Goal: Information Seeking & Learning: Learn about a topic

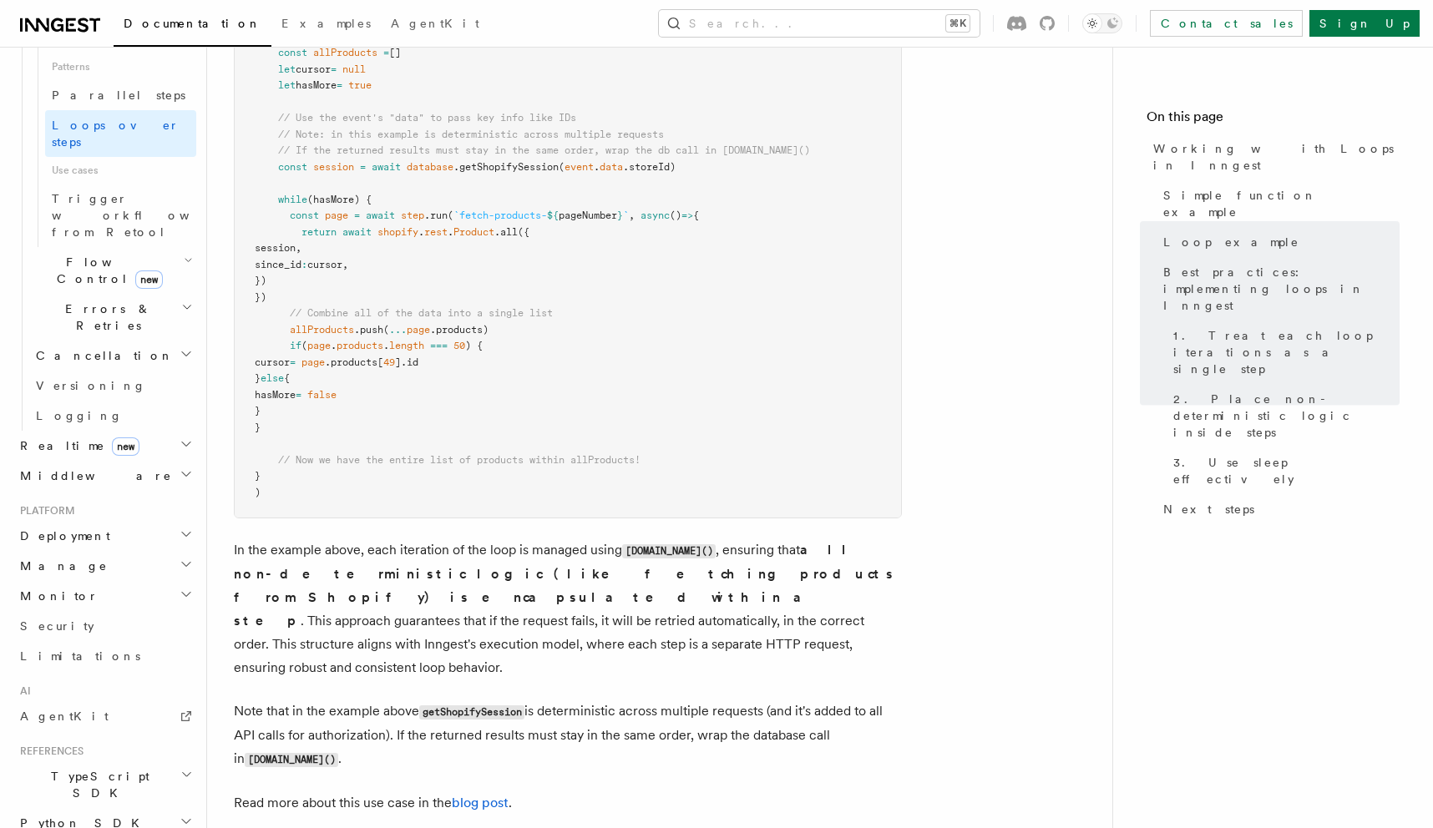
scroll to position [1511, 0]
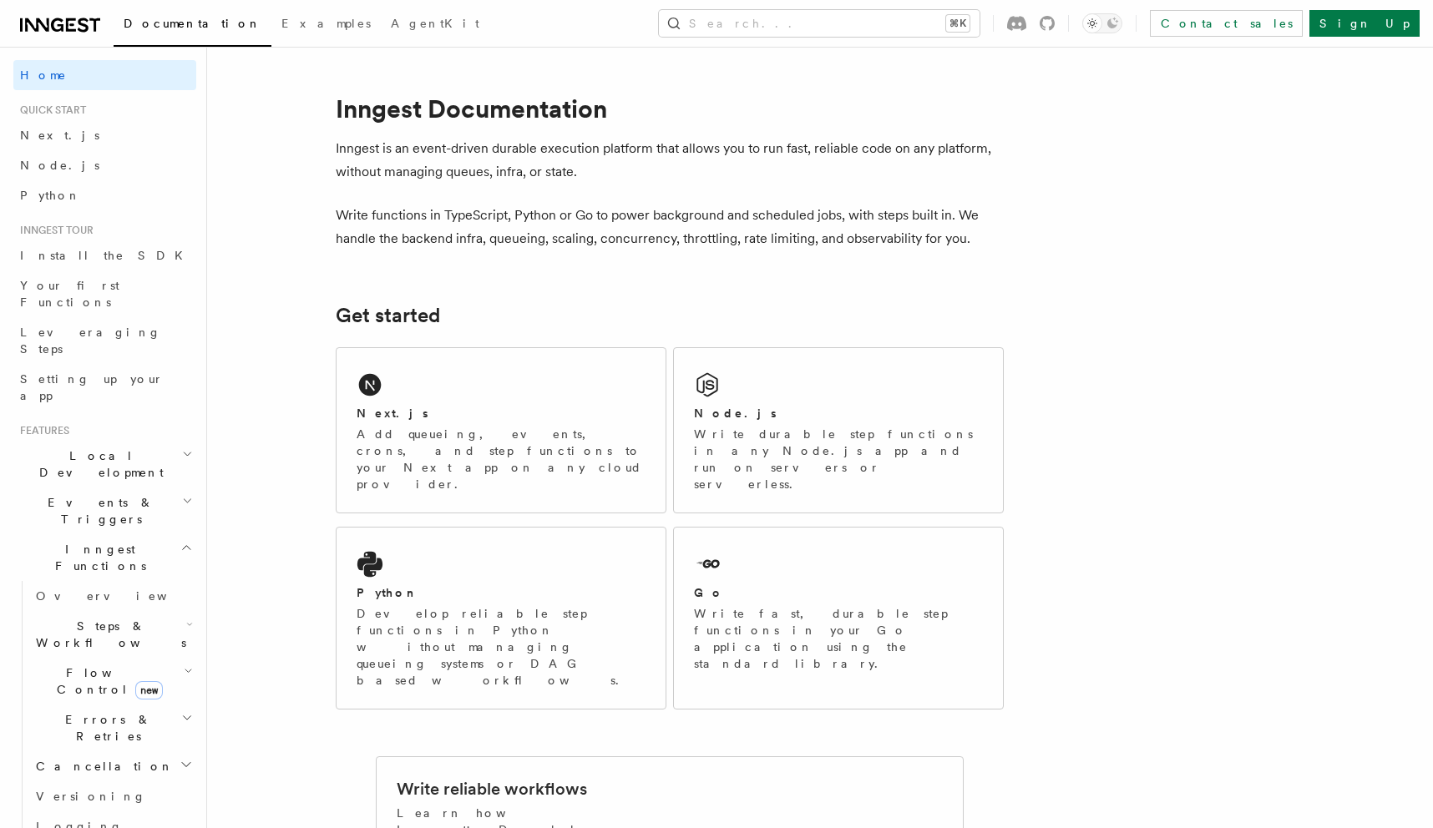
scroll to position [508, 0]
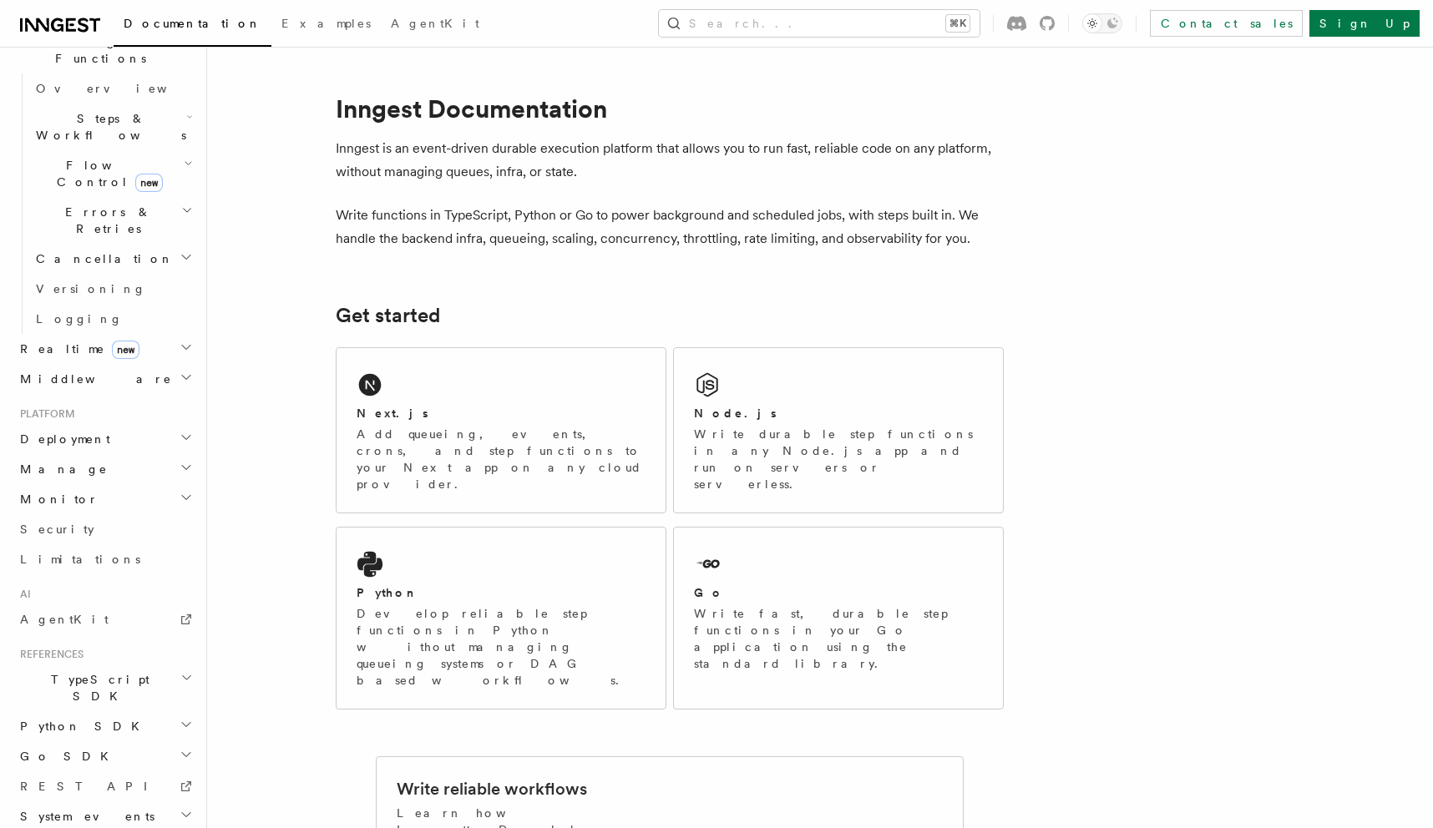
click at [114, 665] on h2 "TypeScript SDK" at bounding box center [104, 688] width 183 height 47
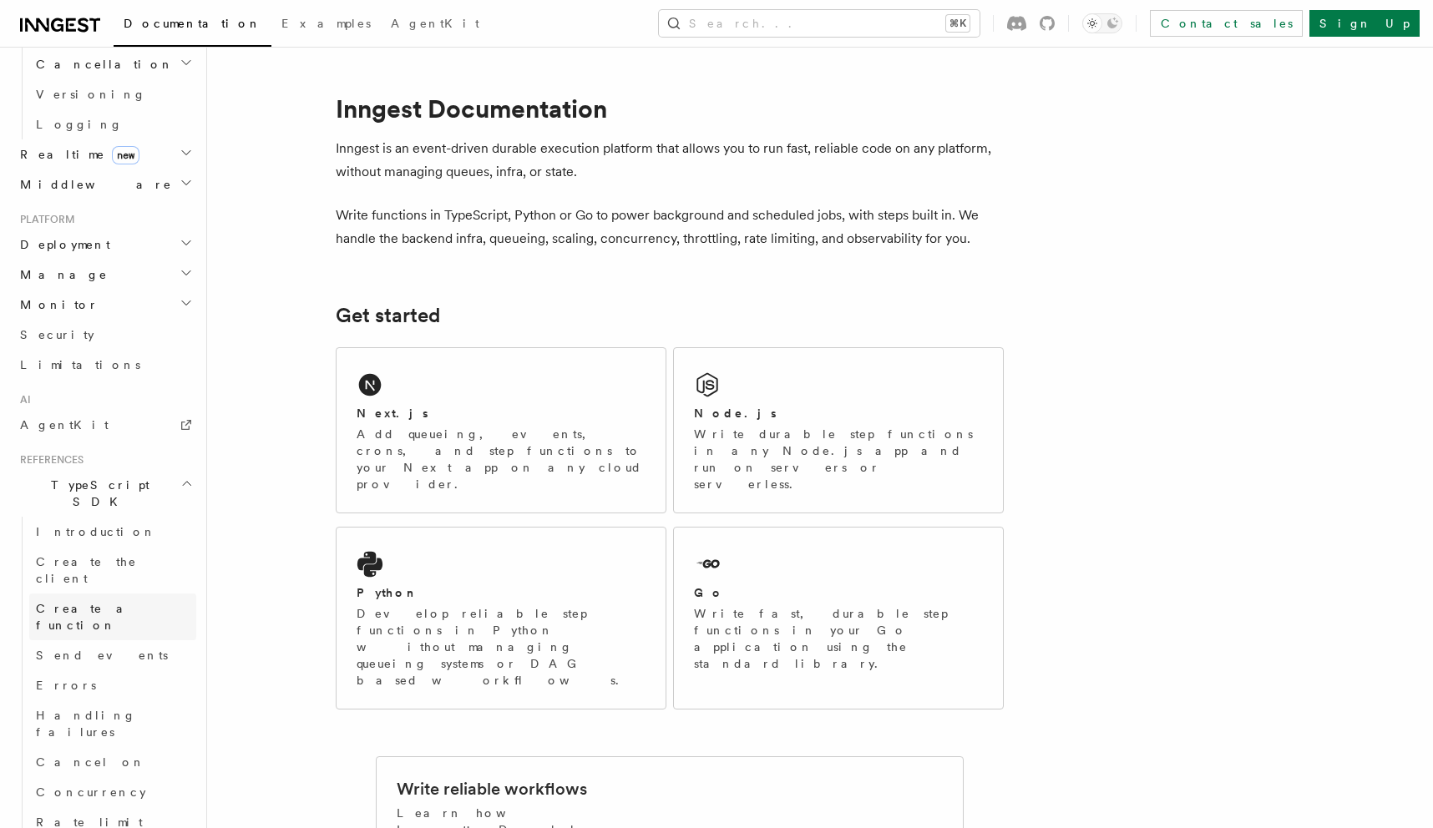
scroll to position [728, 0]
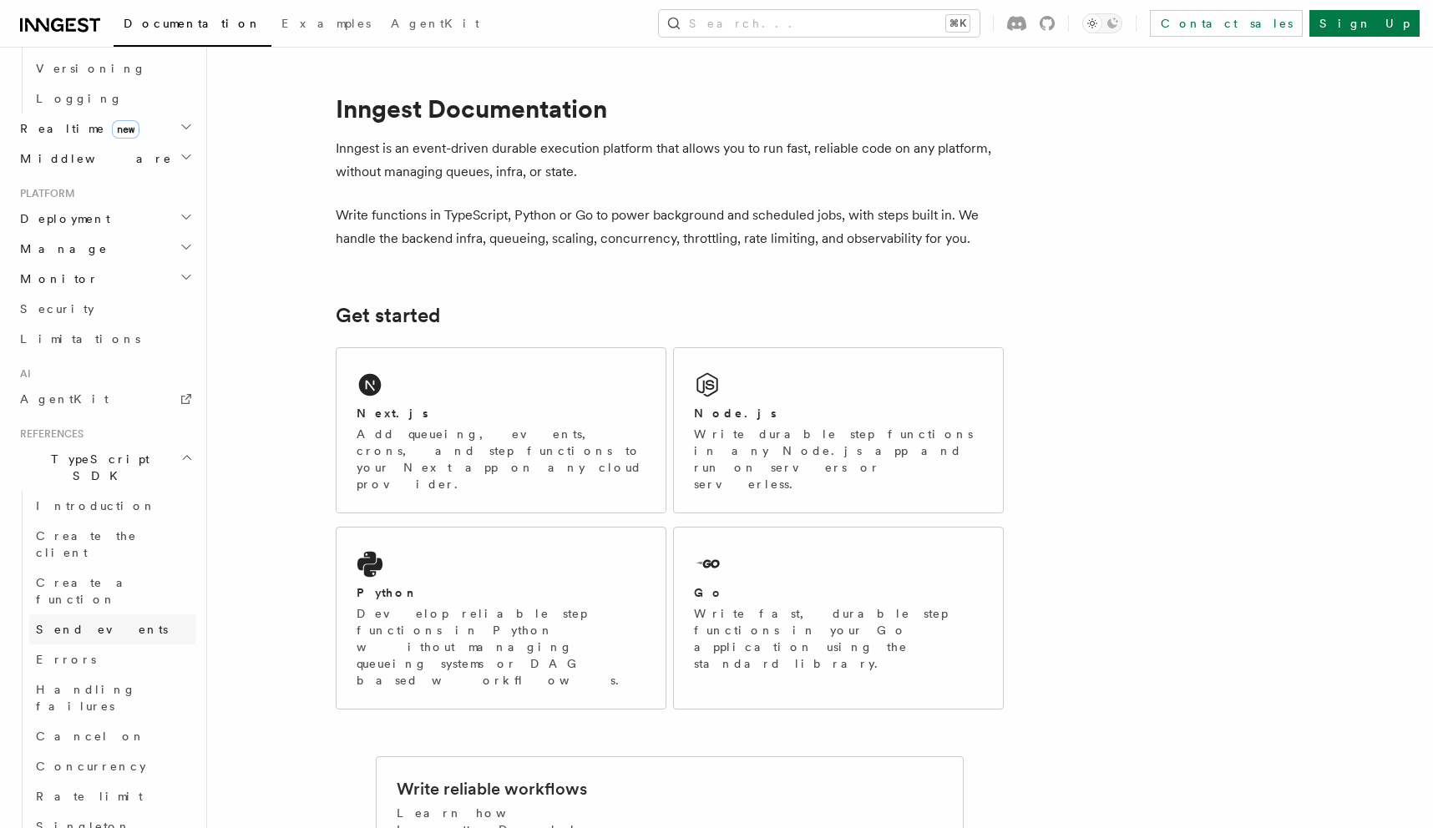
click at [117, 615] on link "Send events" at bounding box center [112, 630] width 167 height 30
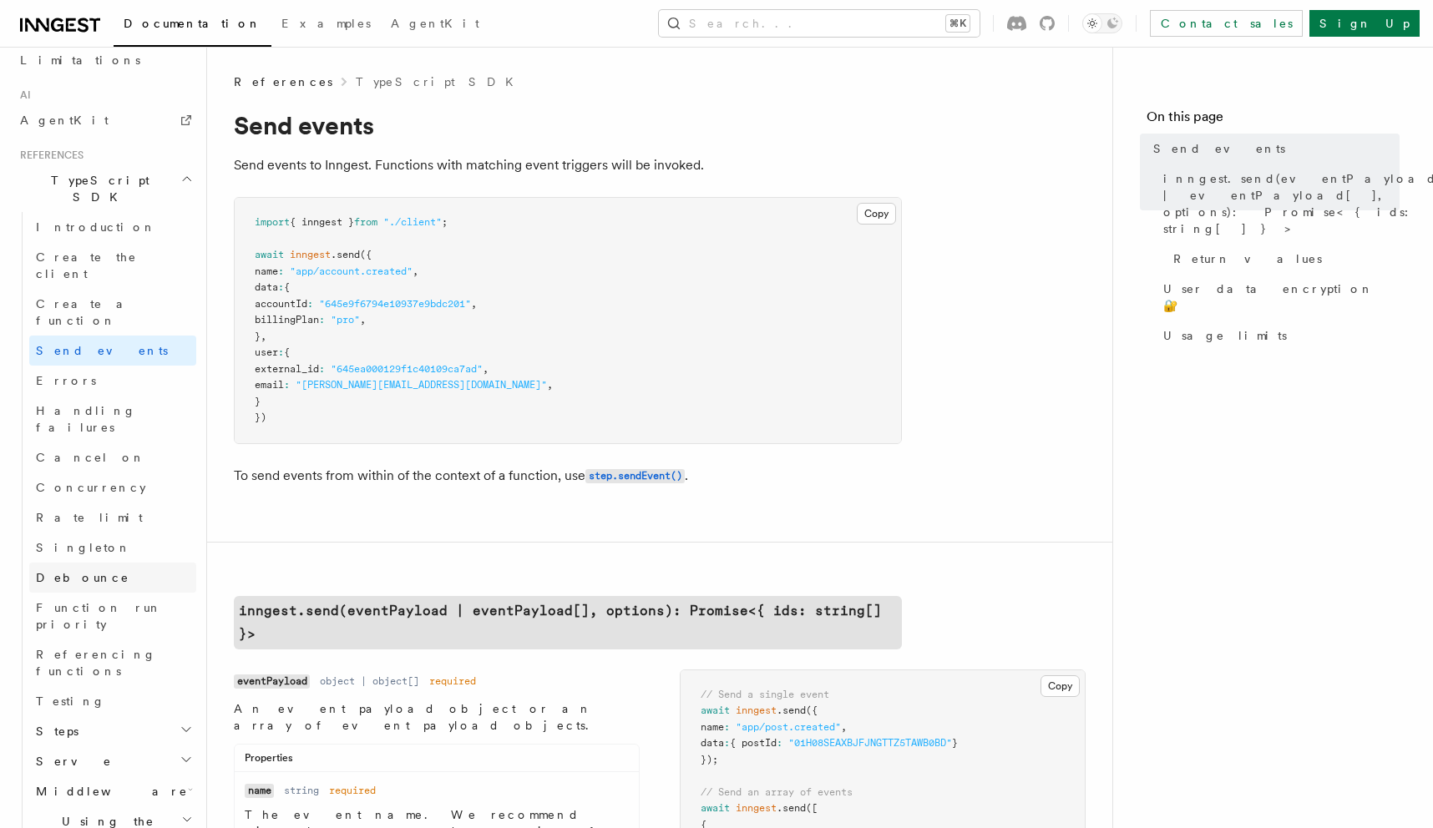
scroll to position [1019, 0]
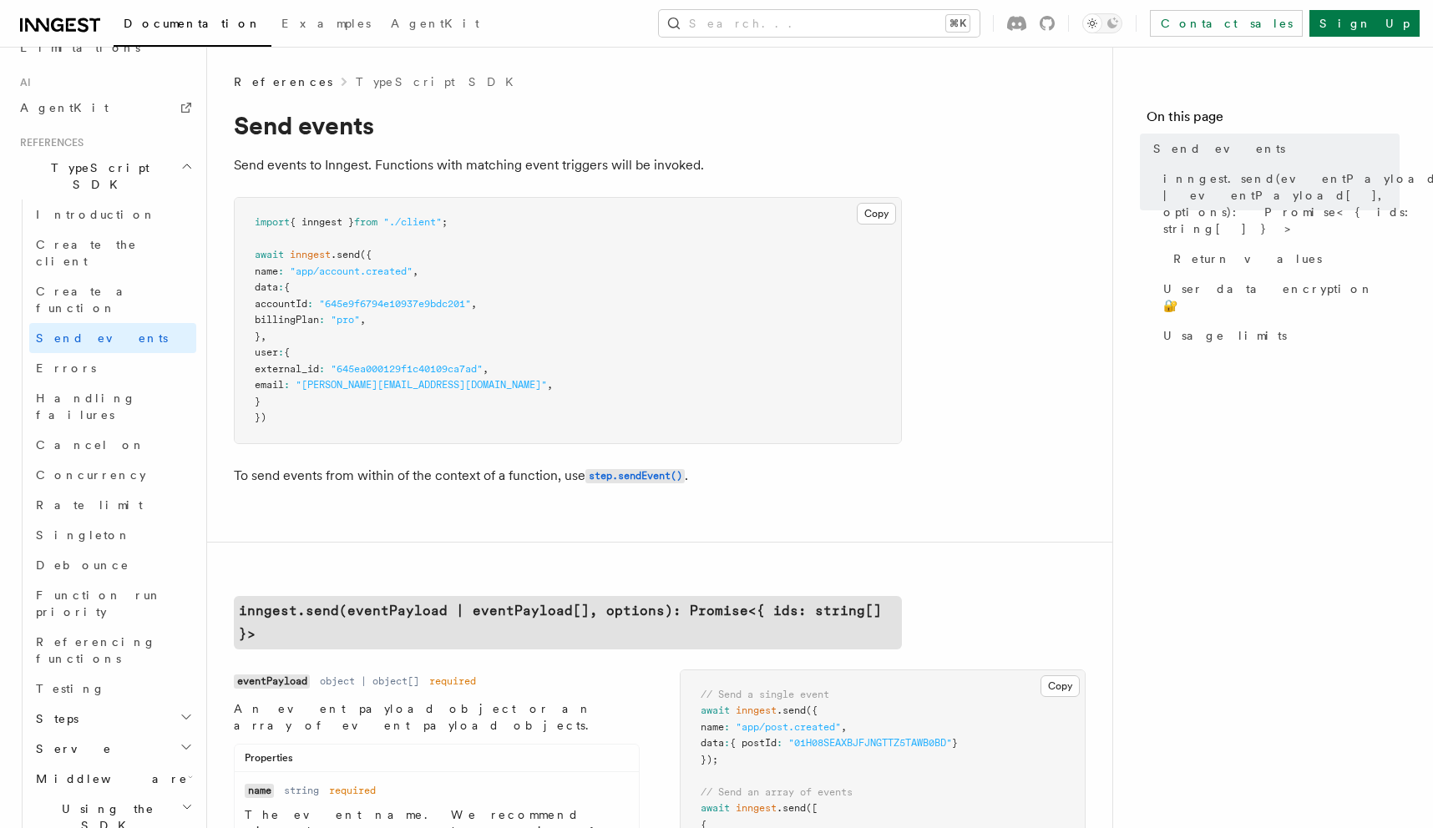
click at [152, 704] on h2 "Steps" at bounding box center [112, 719] width 167 height 30
click at [140, 704] on h2 "Steps" at bounding box center [112, 719] width 167 height 30
click at [132, 734] on h2 "Serve" at bounding box center [112, 749] width 167 height 30
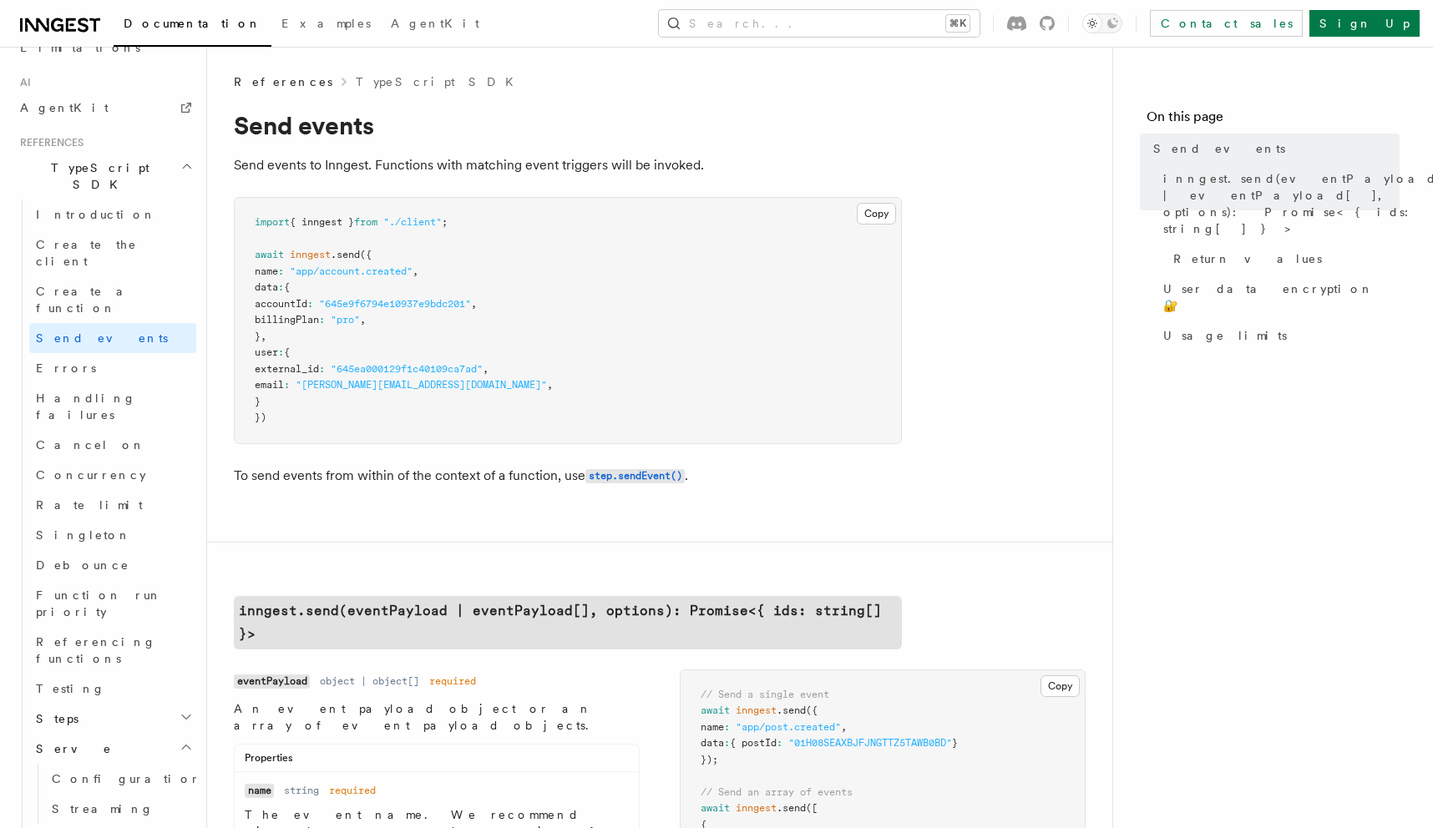
click at [132, 734] on h2 "Serve" at bounding box center [112, 749] width 167 height 30
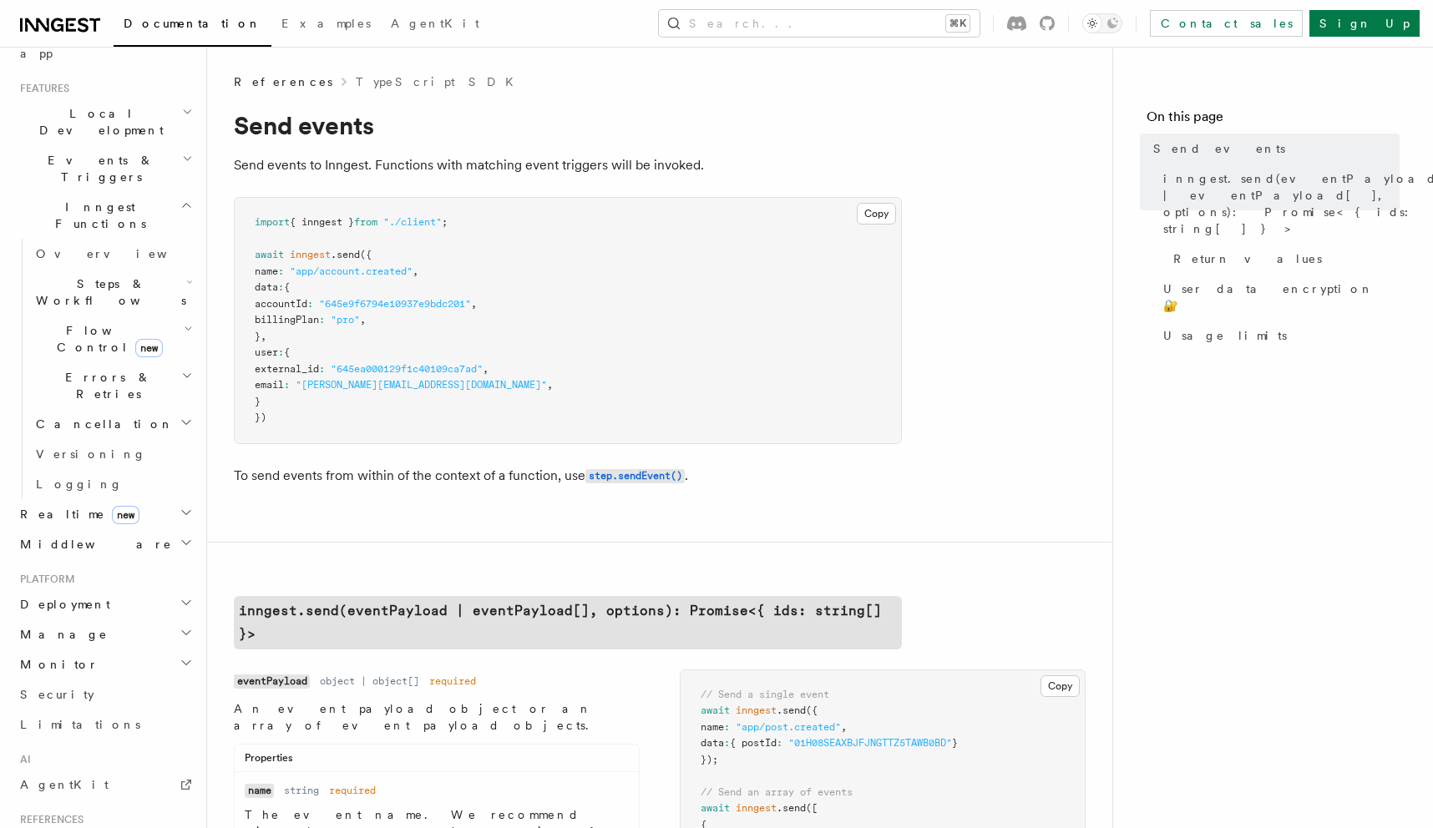
scroll to position [341, 0]
click at [120, 621] on h2 "Manage" at bounding box center [104, 636] width 183 height 30
click at [119, 621] on h2 "Manage" at bounding box center [104, 636] width 183 height 30
click at [106, 591] on h2 "Deployment" at bounding box center [104, 606] width 183 height 30
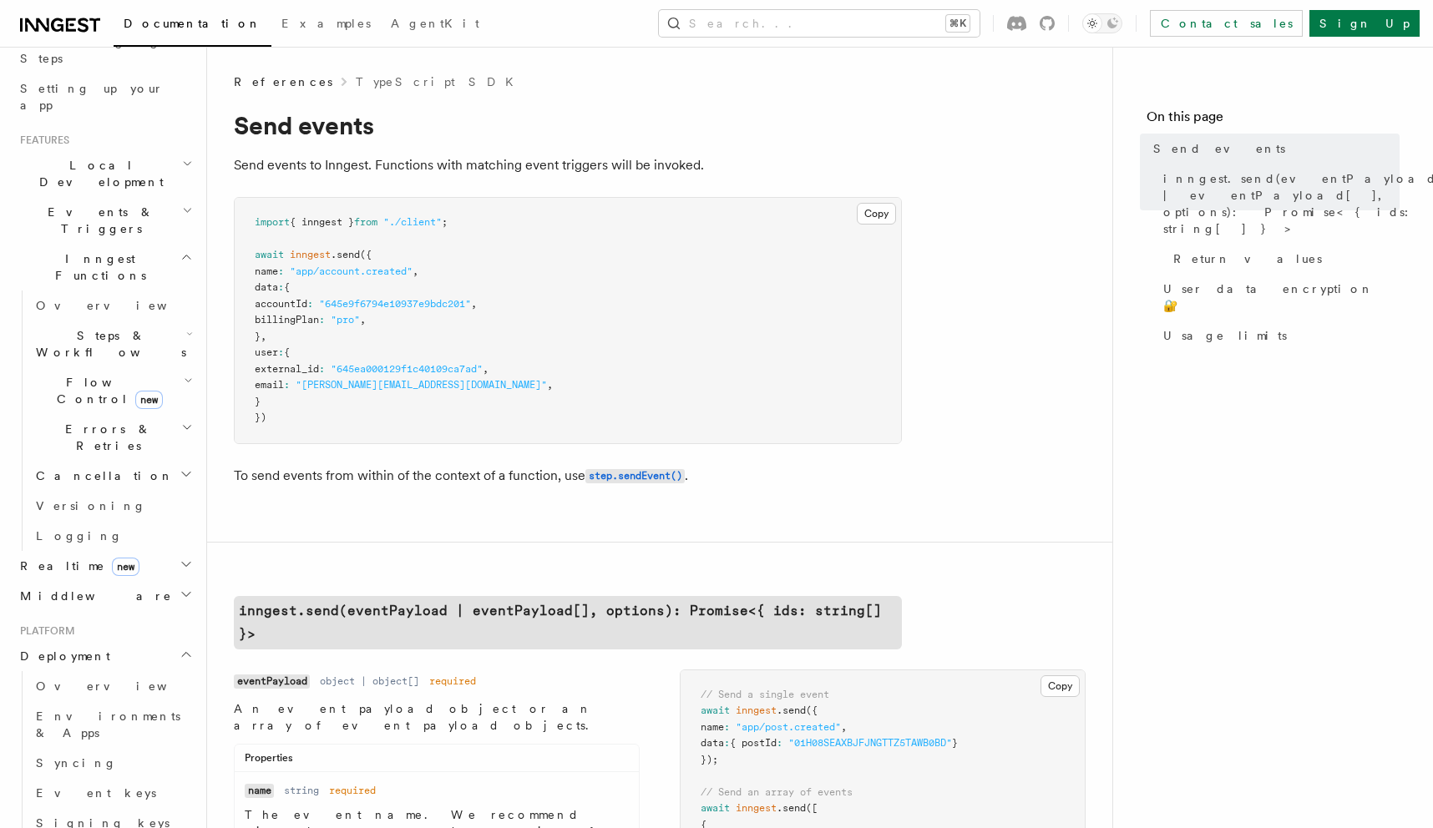
scroll to position [0, 0]
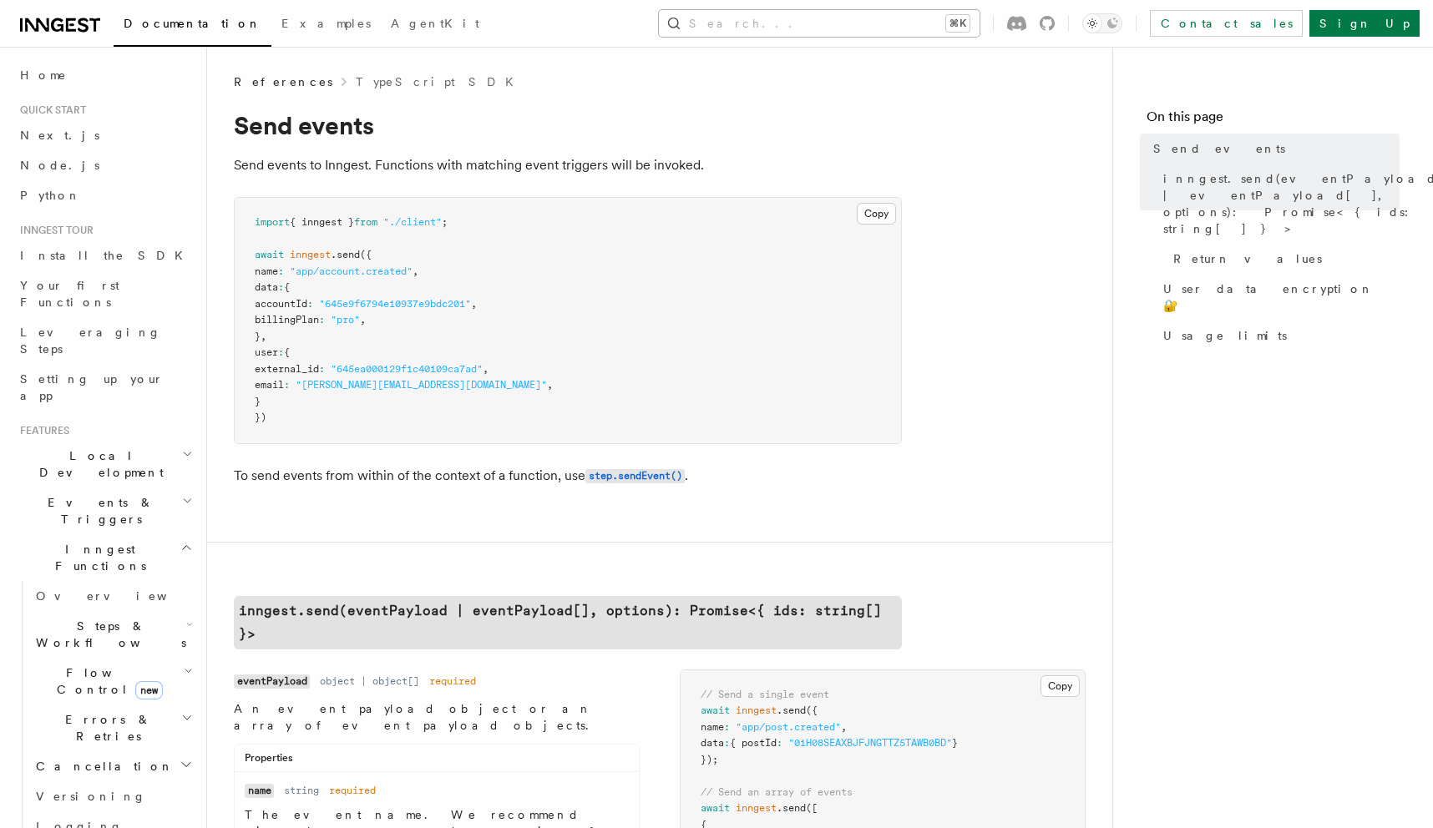
click at [850, 19] on button "Search... ⌘K" at bounding box center [819, 23] width 321 height 27
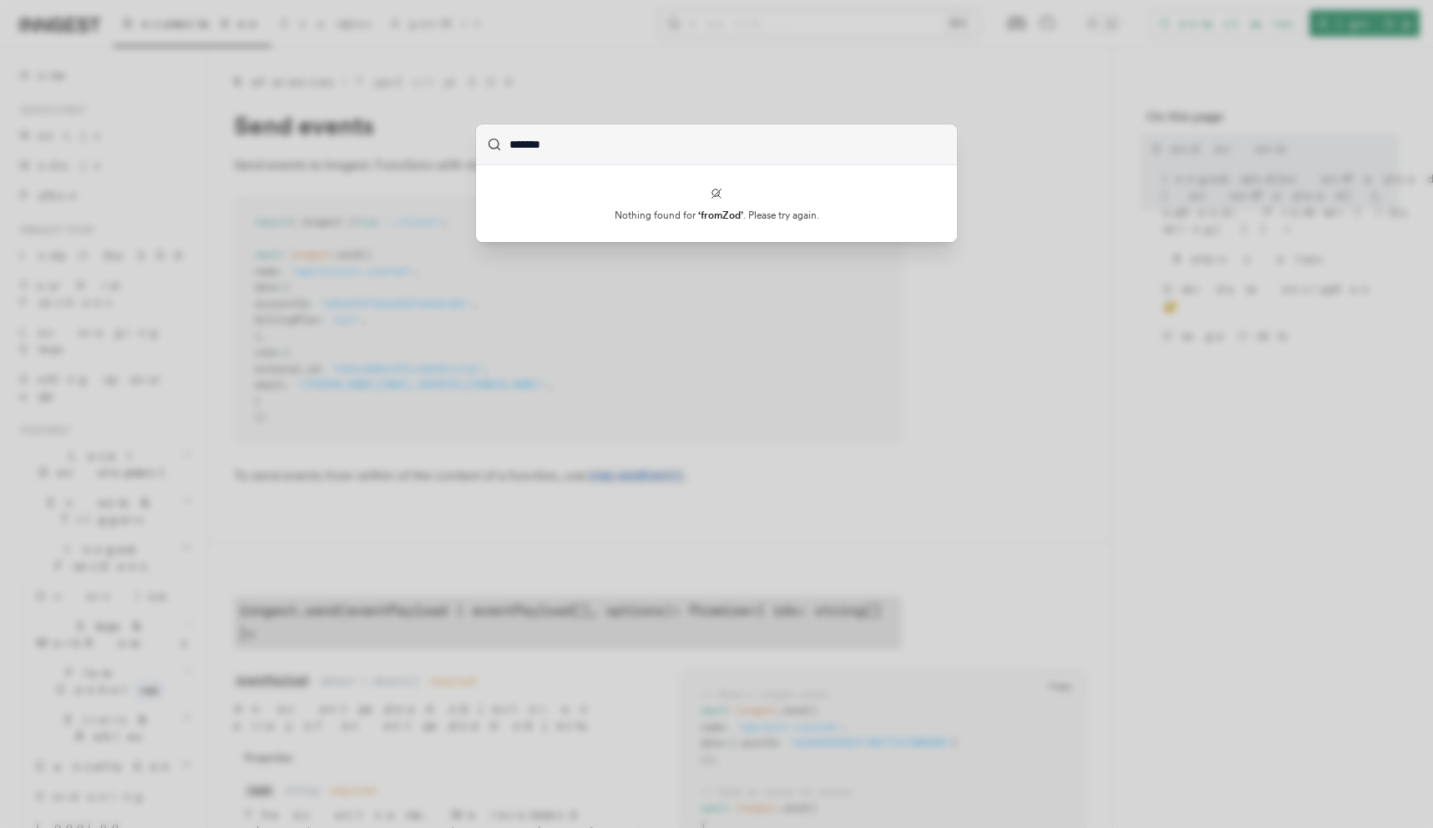
type input "*******"
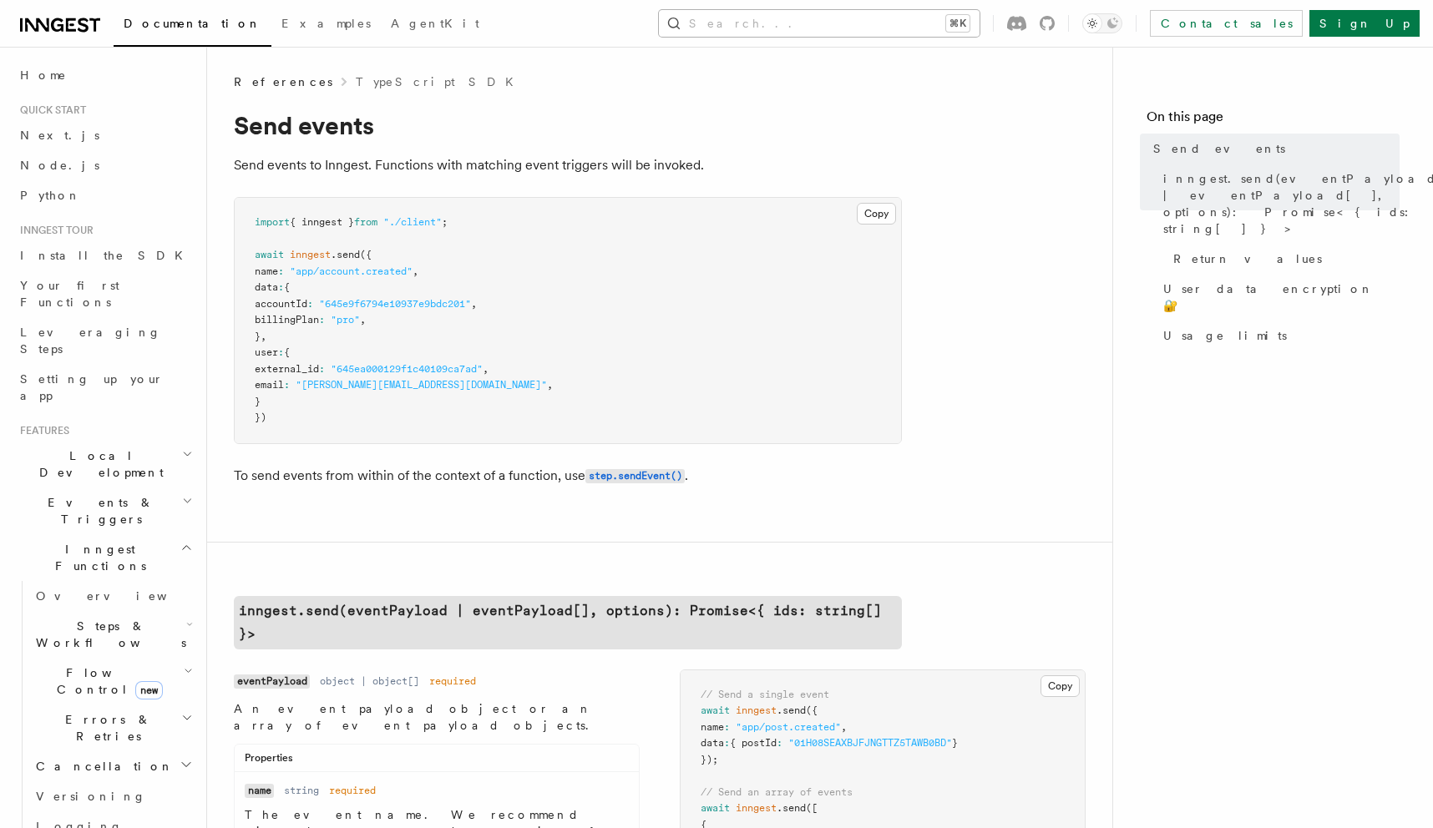
click at [862, 18] on button "Search... ⌘K" at bounding box center [819, 23] width 321 height 27
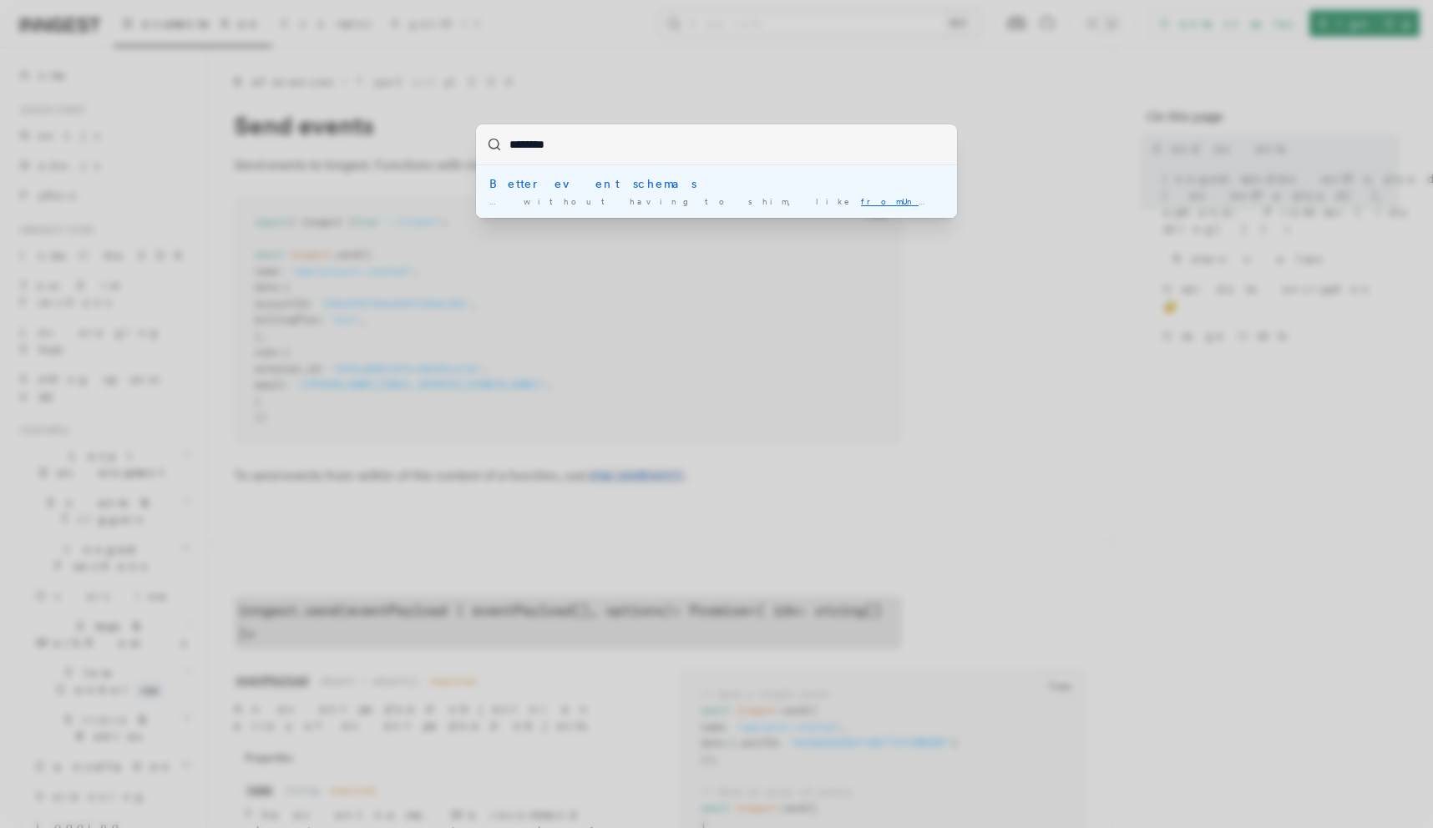
type input "*********"
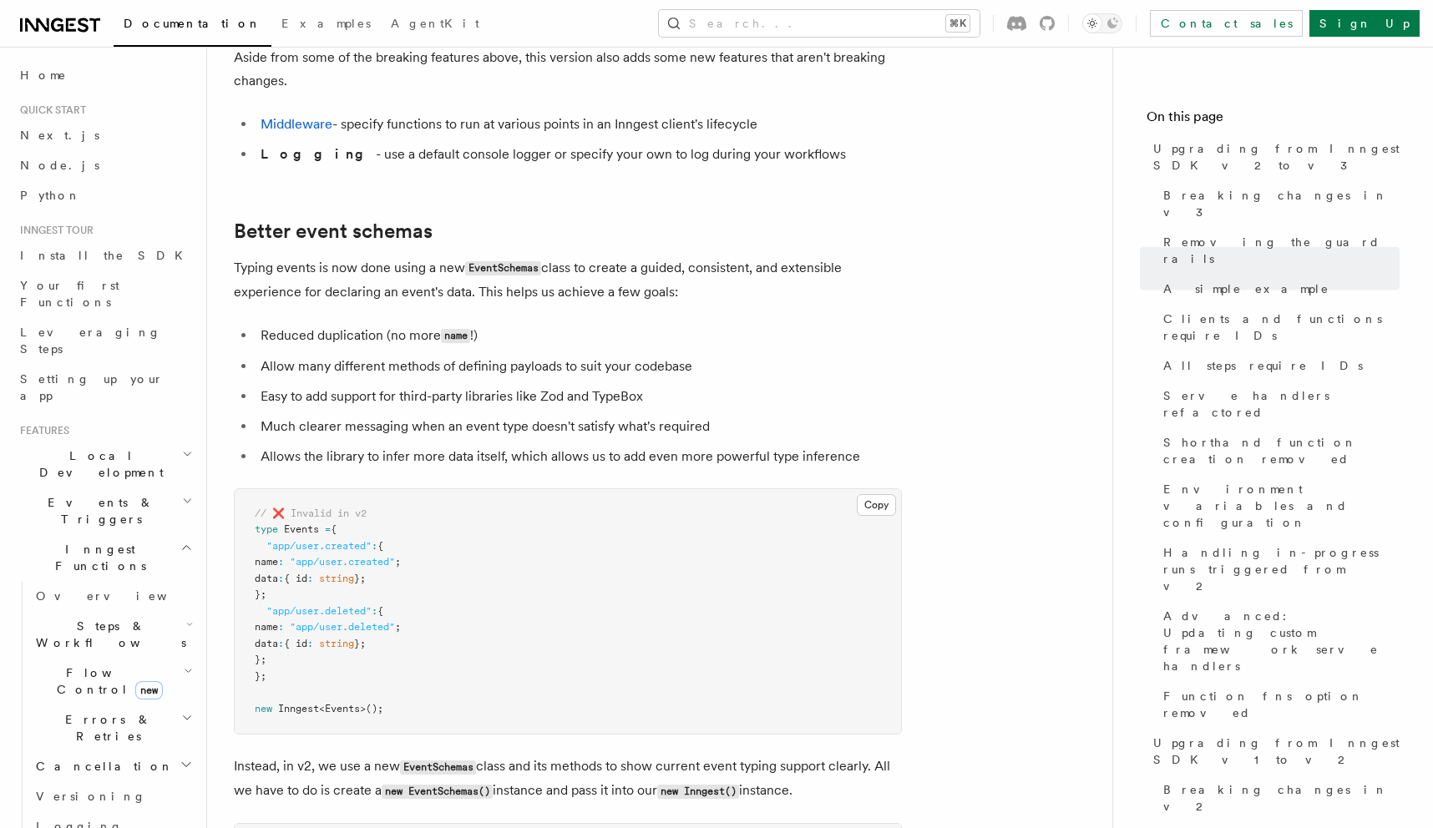
scroll to position [9428, 0]
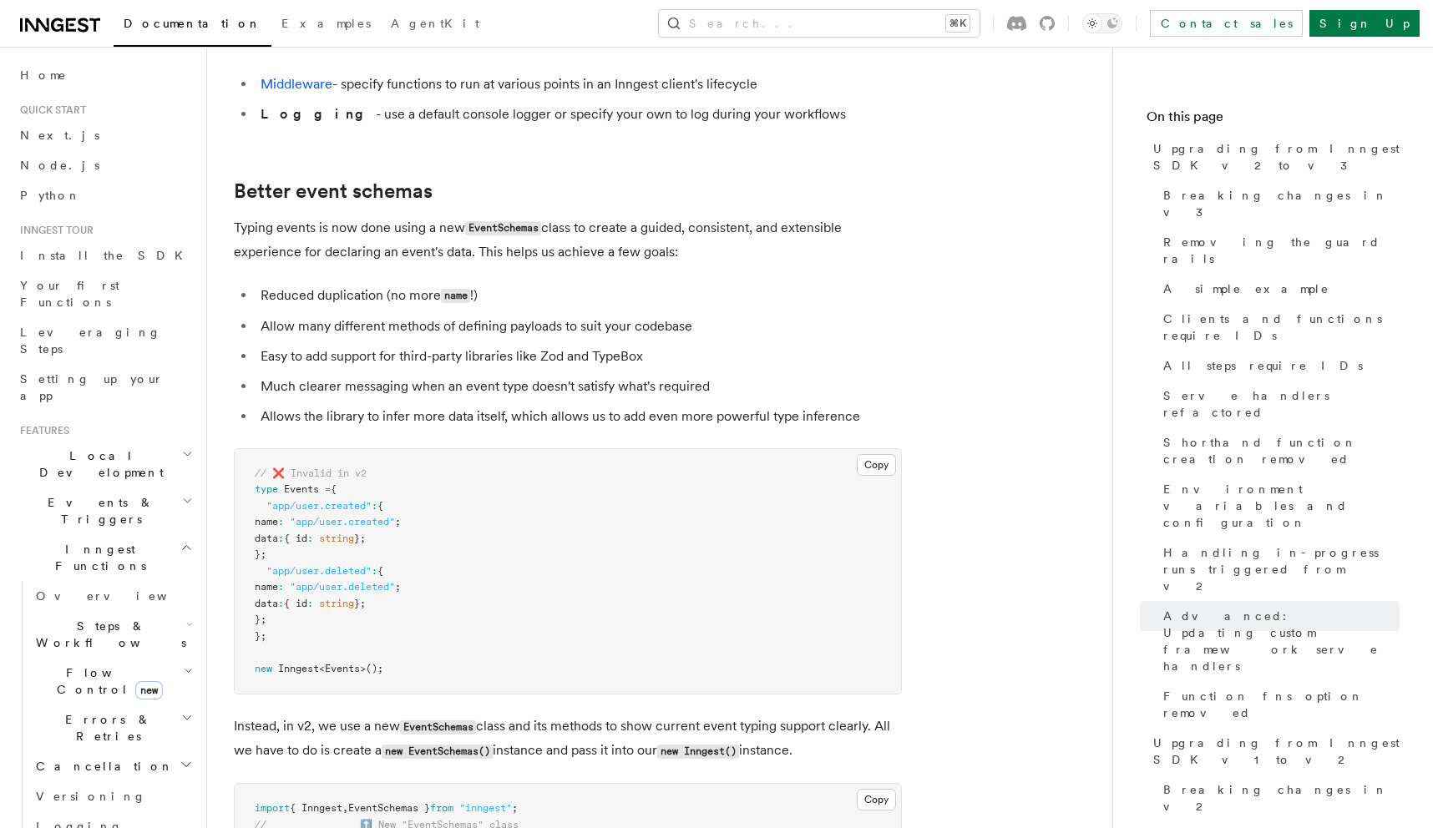
click at [474, 405] on li "Allows the library to infer more data itself, which allows us to add even more …" at bounding box center [578, 416] width 646 height 23
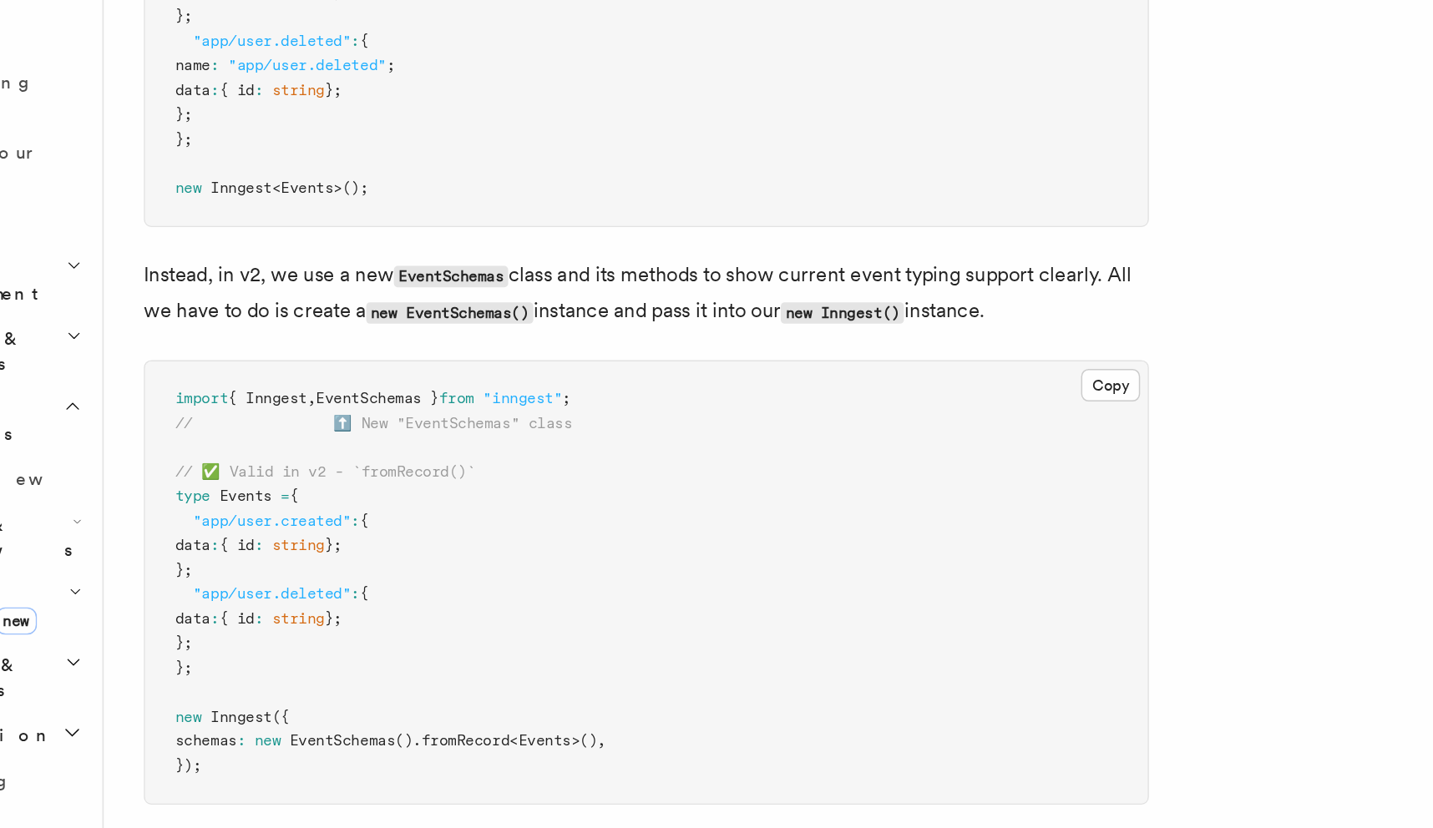
scroll to position [9695, 0]
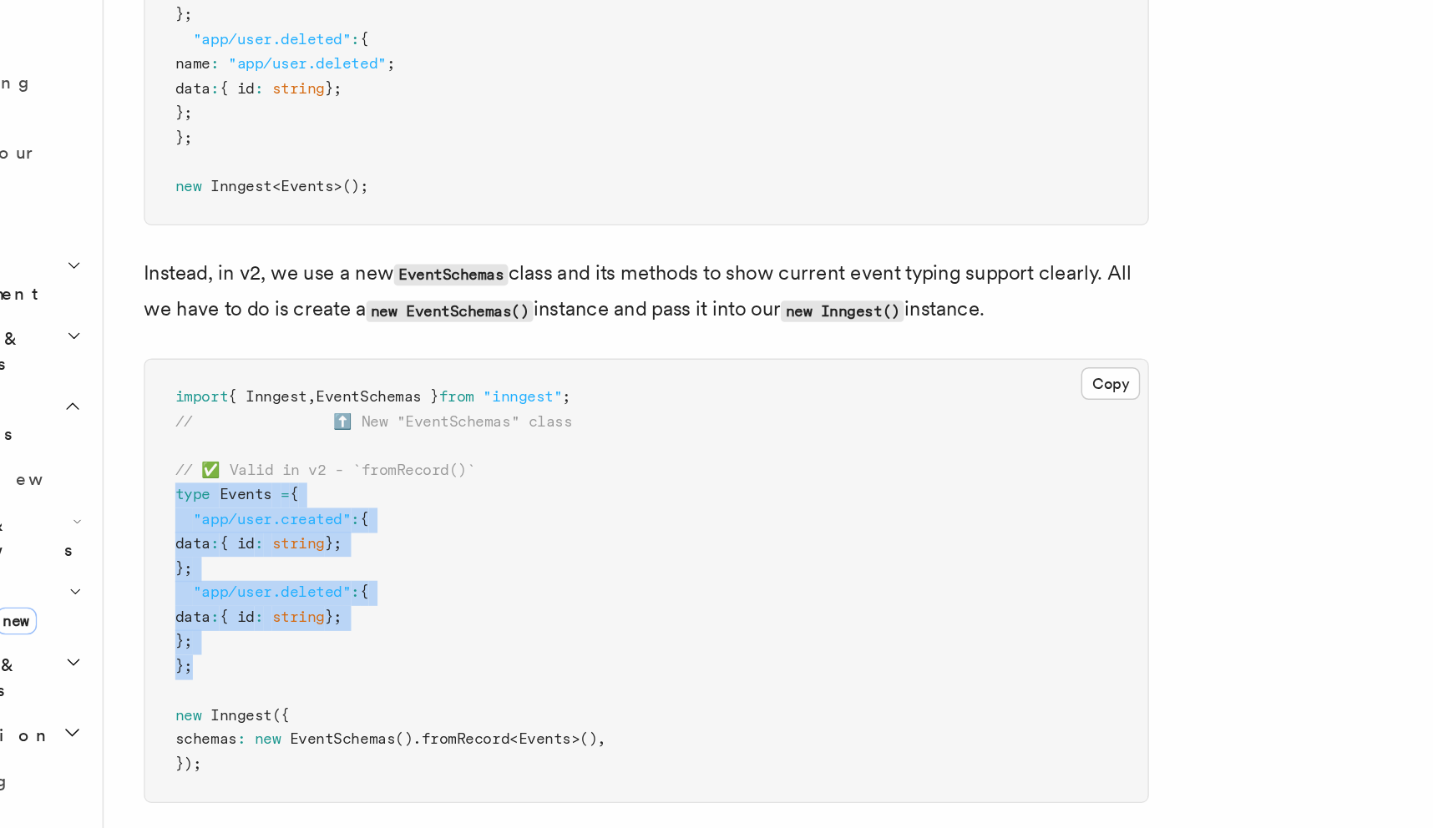
drag, startPoint x: 242, startPoint y: 508, endPoint x: 296, endPoint y: 627, distance: 130.0
click at [296, 627] on pre "import { Inngest , EventSchemas } from "inngest" ; // ⬆️ New "EventSchemas" cla…" at bounding box center [568, 664] width 666 height 294
copy code "type Events = { "app/user.created" : { data : { id : string }; }; "app/user.del…"
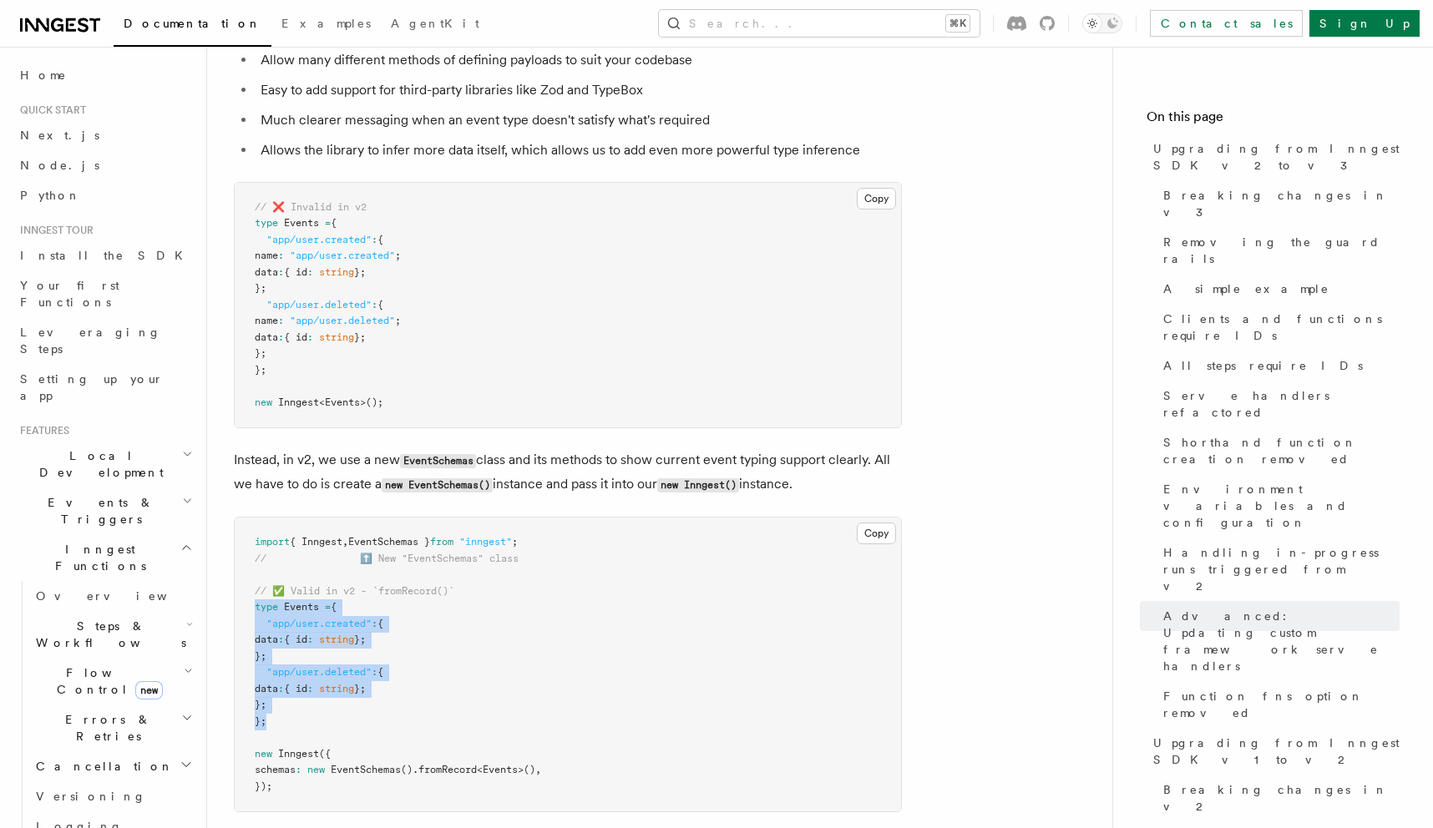
click at [512, 524] on pre "import { Inngest , EventSchemas } from "inngest" ; // ⬆️ New "EventSchemas" cla…" at bounding box center [568, 665] width 666 height 294
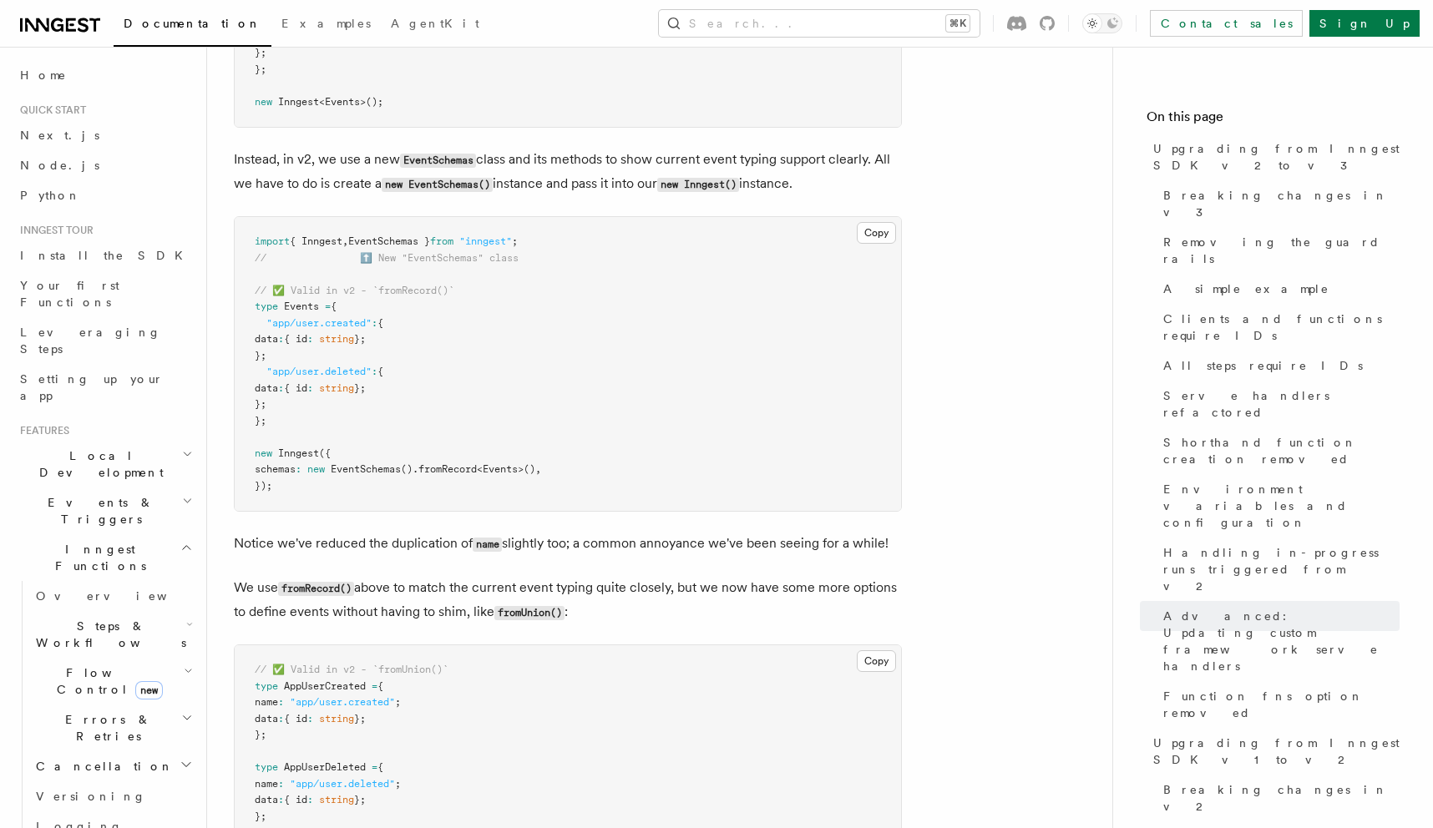
scroll to position [10025, 0]
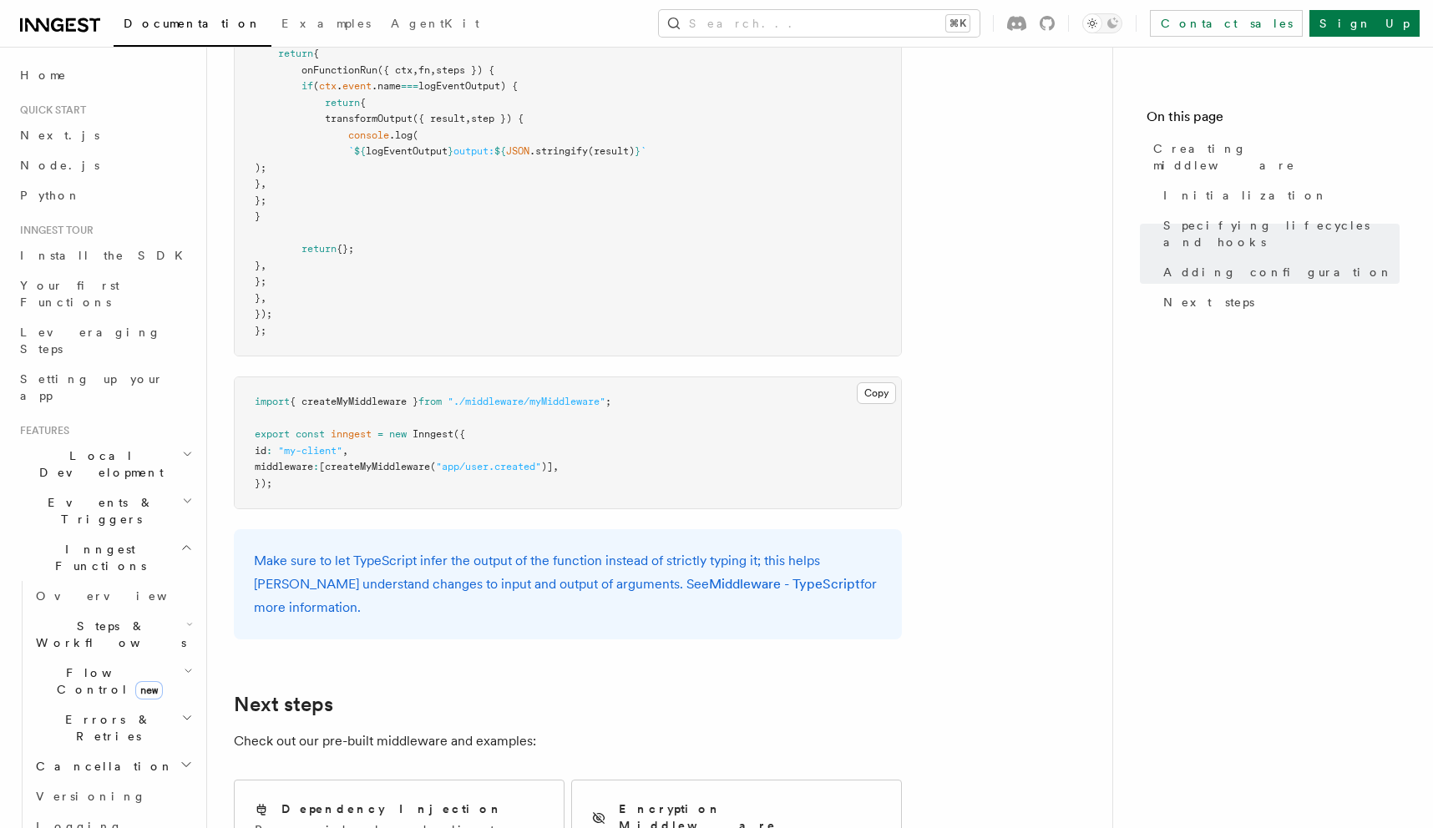
scroll to position [3315, 0]
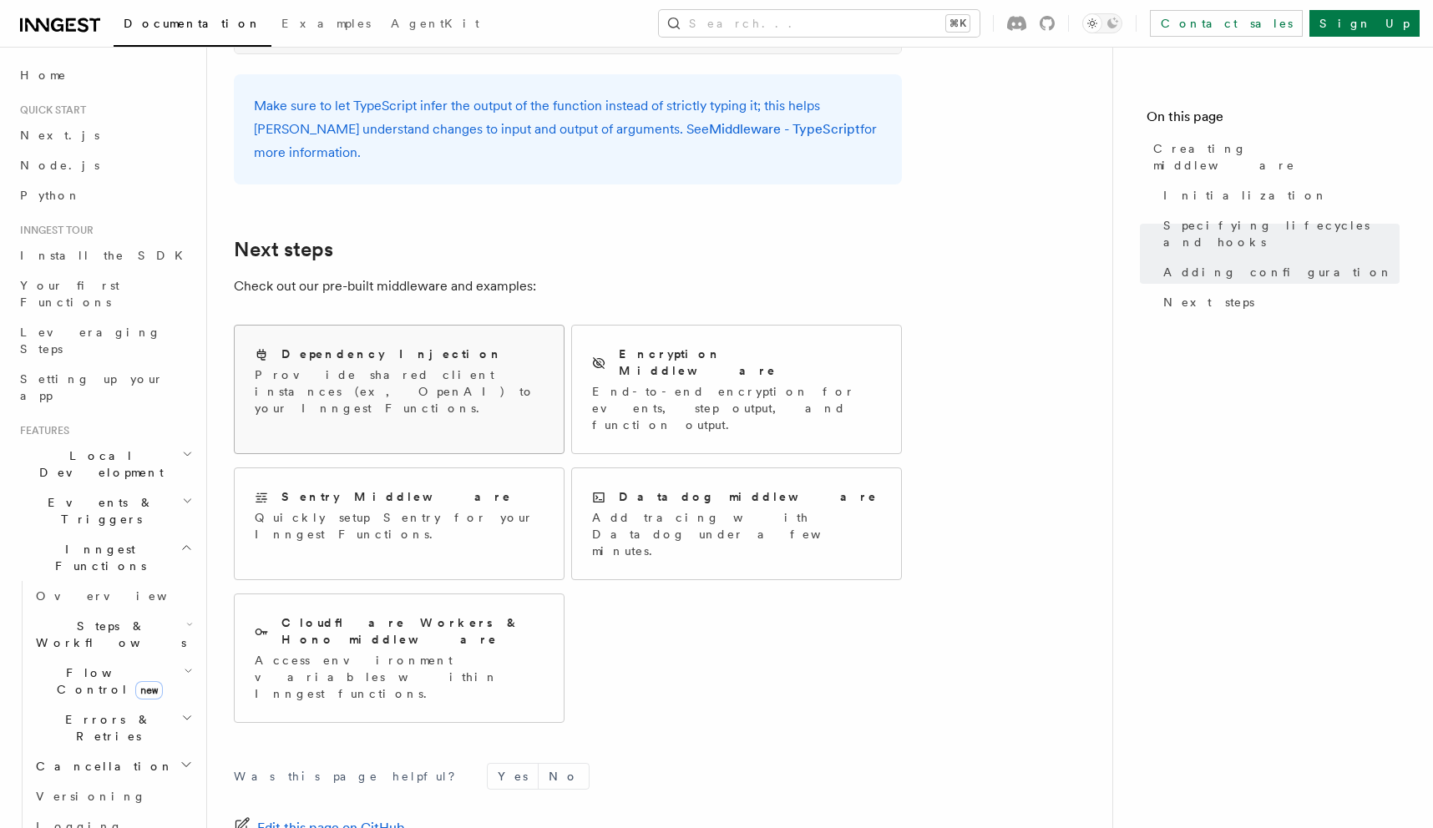
click at [408, 367] on p "Provide shared client instances (ex, OpenAI) to your Inngest Functions." at bounding box center [399, 392] width 289 height 50
click at [664, 346] on h2 "Encryption Middleware" at bounding box center [750, 362] width 262 height 33
click at [425, 488] on div "Sentry Middleware" at bounding box center [399, 497] width 289 height 18
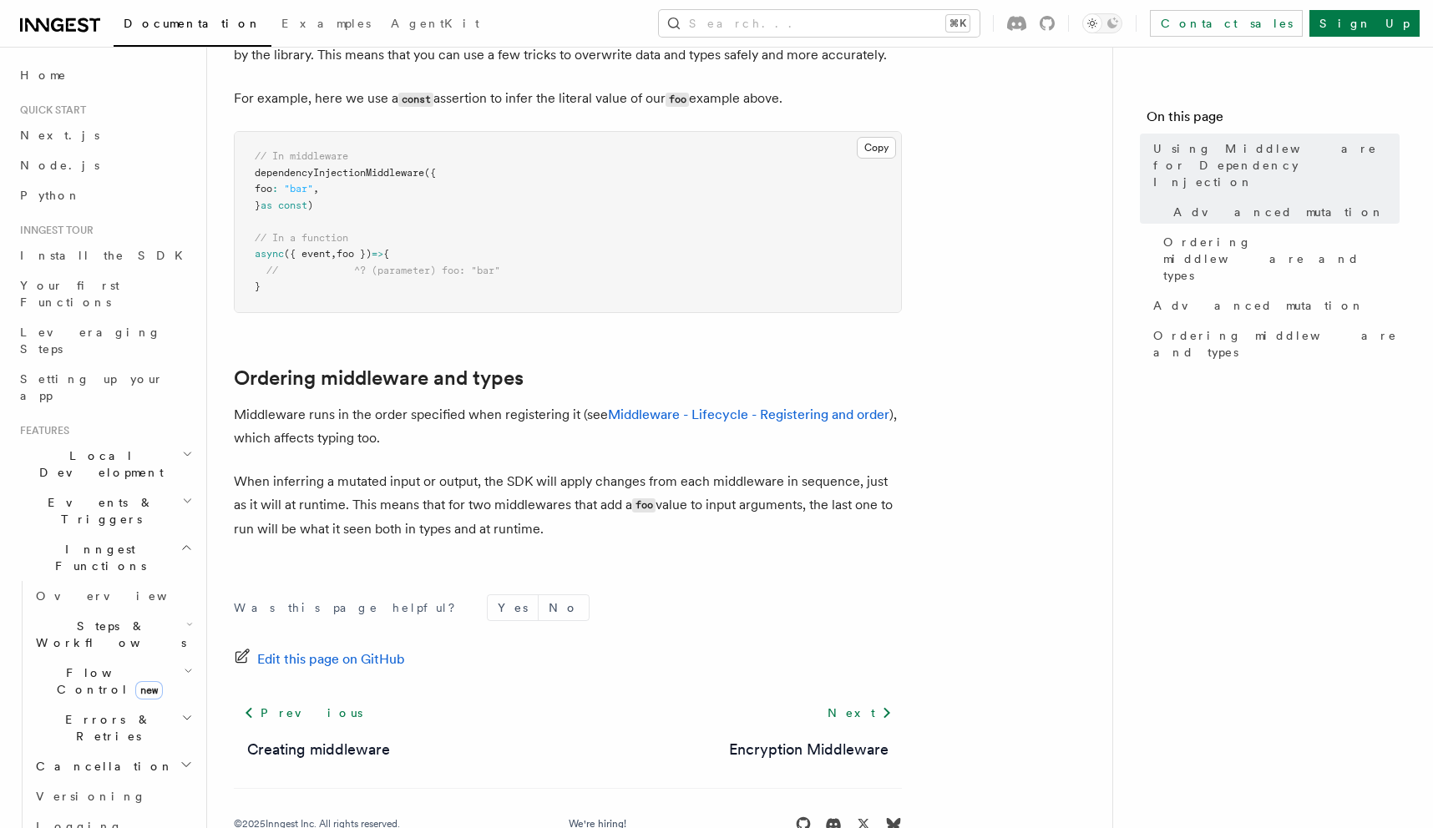
scroll to position [1204, 0]
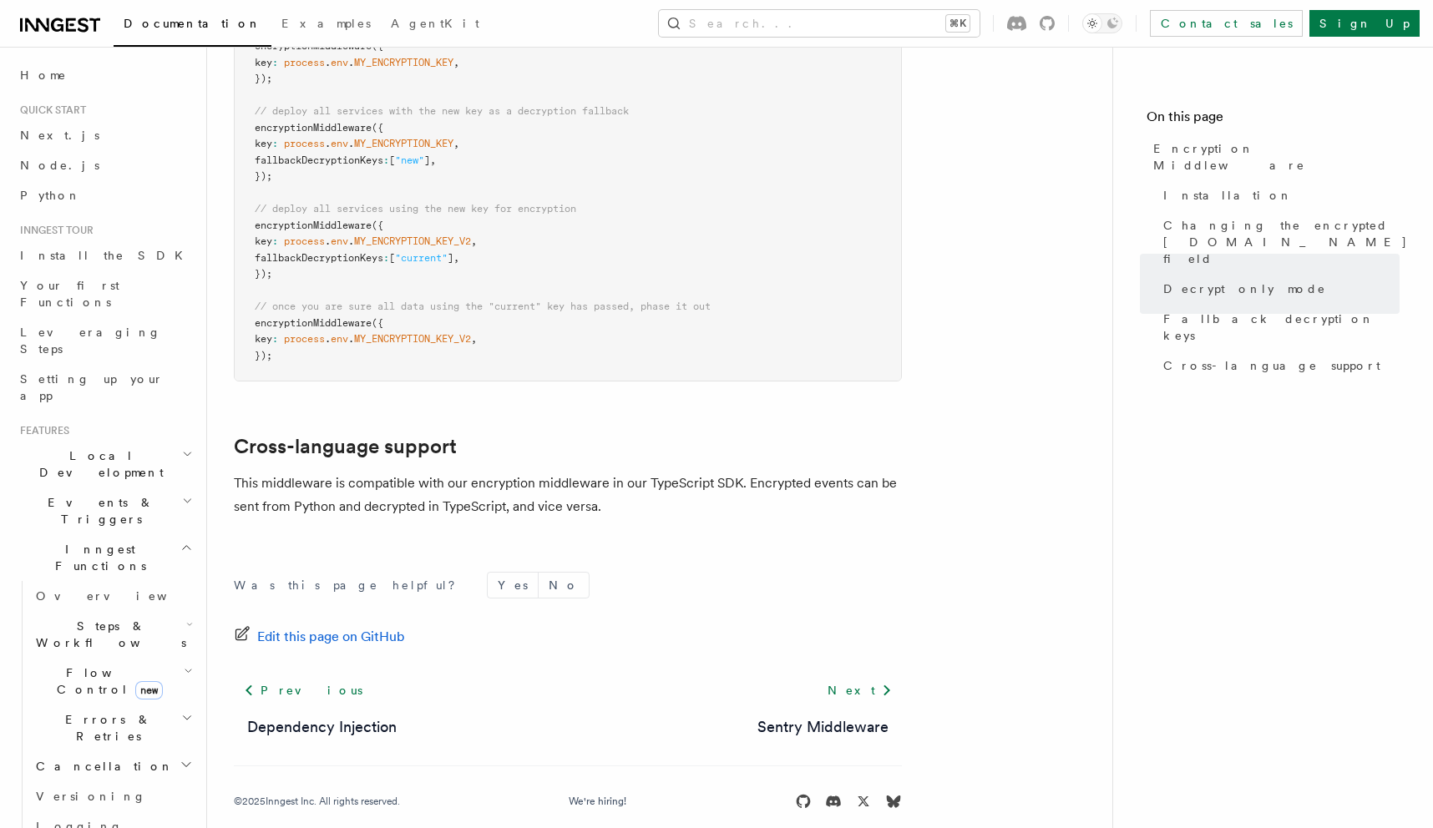
scroll to position [1209, 0]
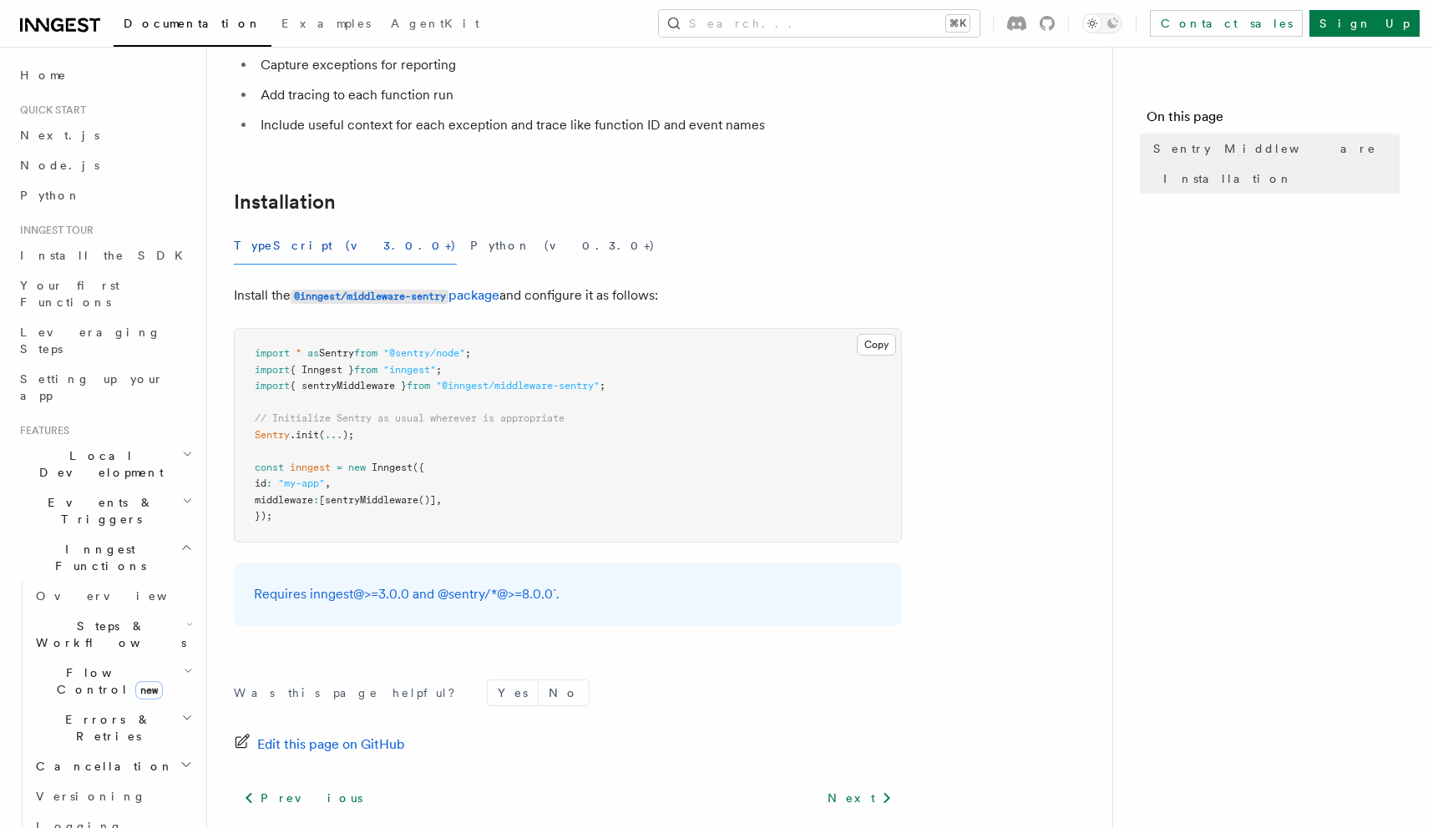
scroll to position [273, 0]
